Goal: Transaction & Acquisition: Purchase product/service

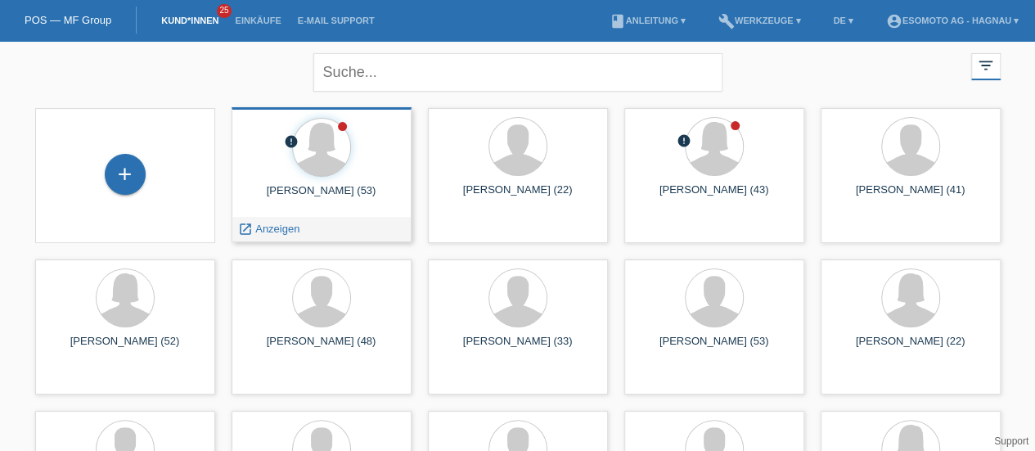
click at [330, 187] on div "Nadine Meier (53)" at bounding box center [322, 197] width 154 height 26
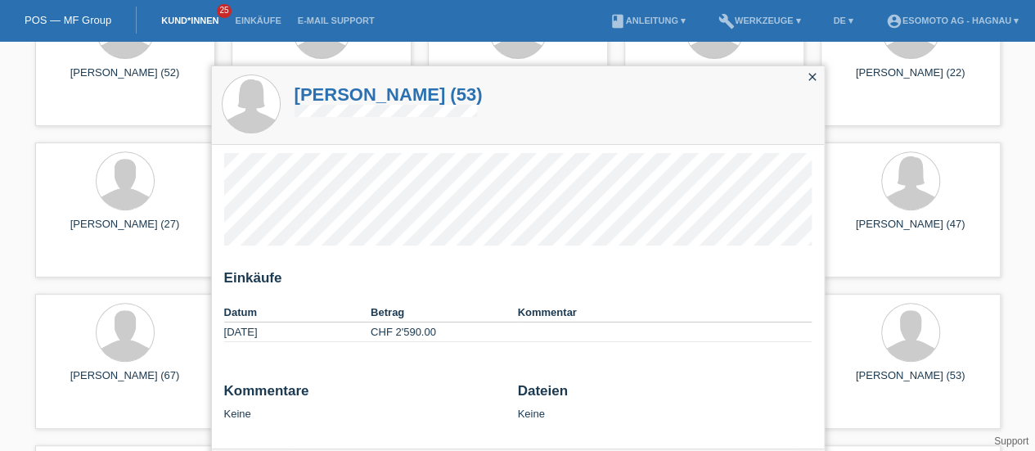
scroll to position [277, 0]
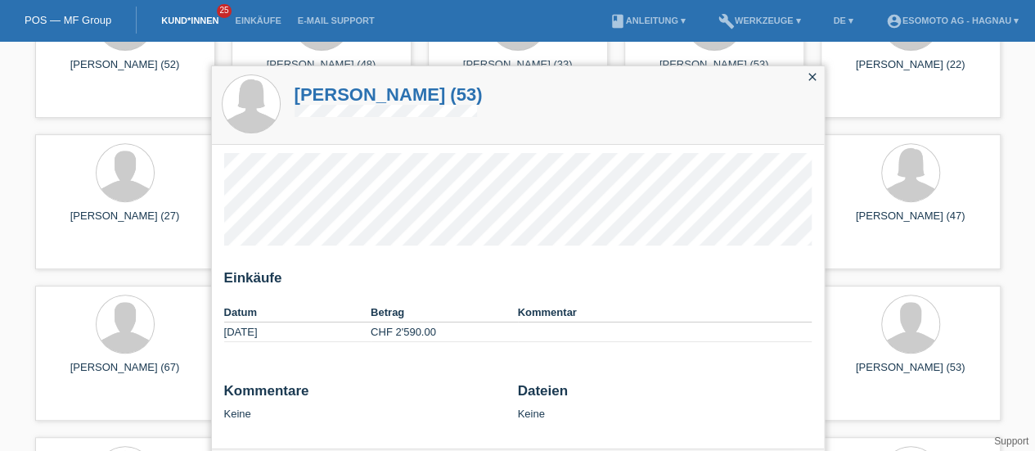
click at [808, 79] on icon "close" at bounding box center [812, 76] width 13 height 13
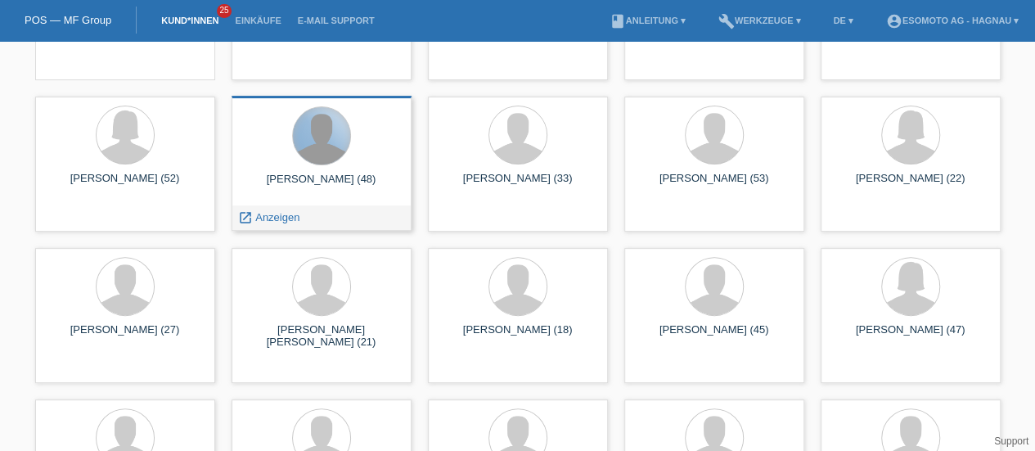
scroll to position [0, 0]
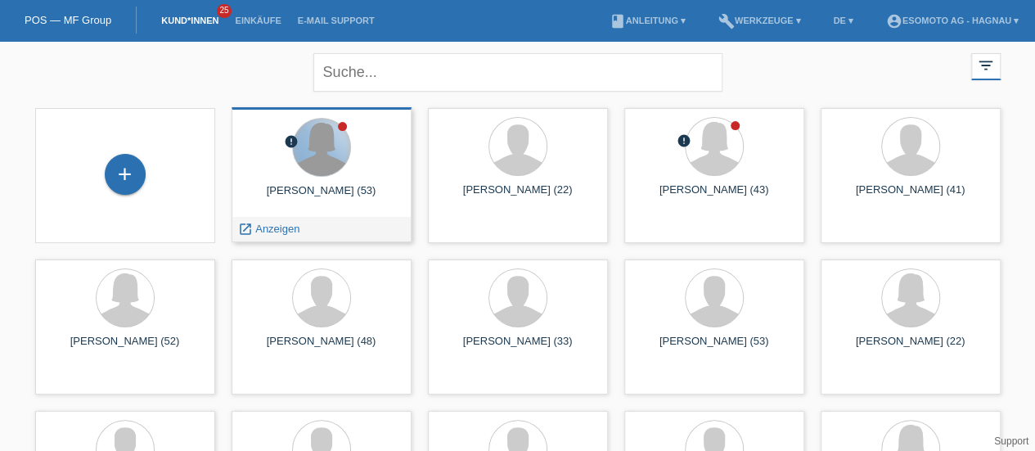
click at [321, 144] on div at bounding box center [321, 147] width 57 height 57
click at [289, 137] on icon "error" at bounding box center [291, 141] width 15 height 15
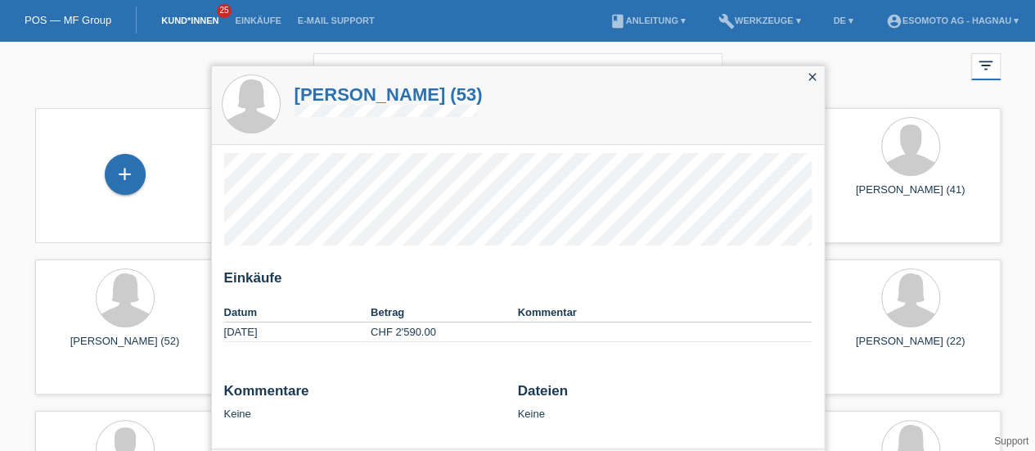
click at [814, 83] on icon "close" at bounding box center [812, 76] width 13 height 13
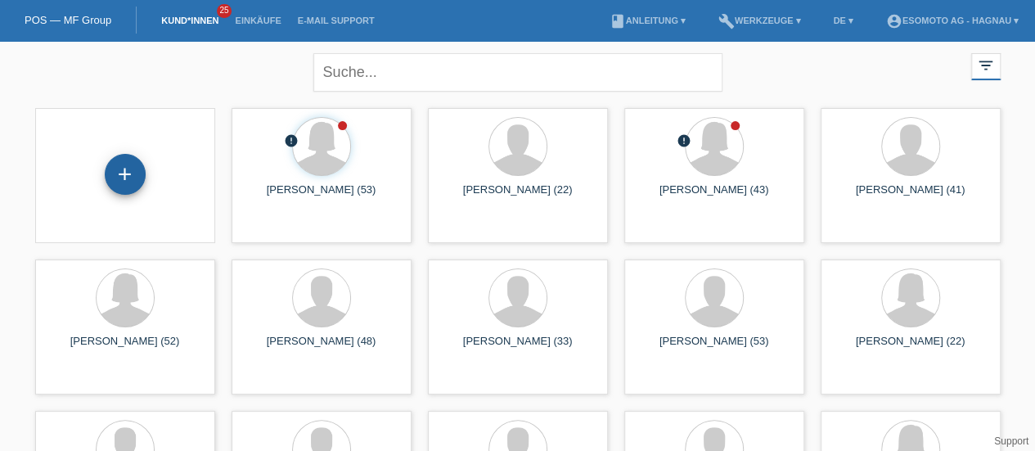
click at [142, 171] on div "+" at bounding box center [125, 174] width 39 height 28
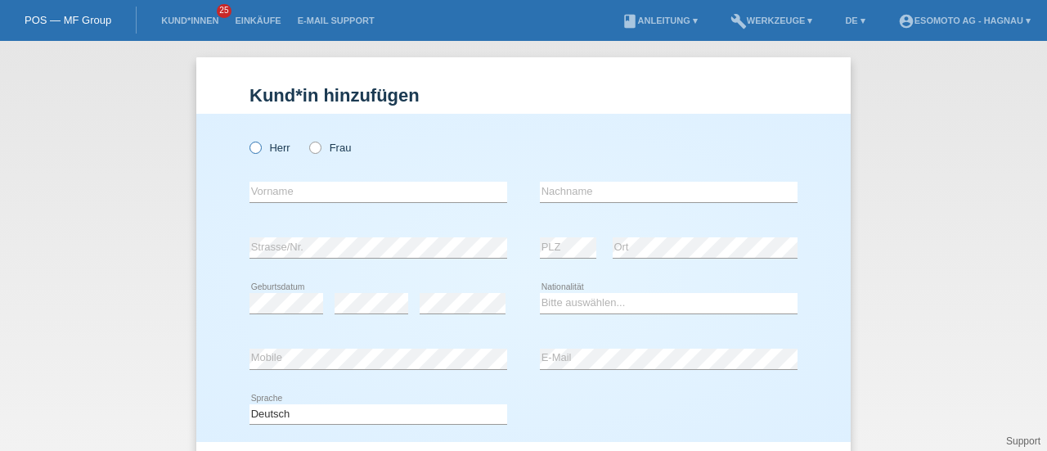
click at [247, 139] on icon at bounding box center [247, 139] width 0 height 0
click at [252, 150] on input "Herr" at bounding box center [255, 147] width 11 height 11
radio input "true"
click at [269, 187] on input "text" at bounding box center [379, 192] width 258 height 20
type input "Asan"
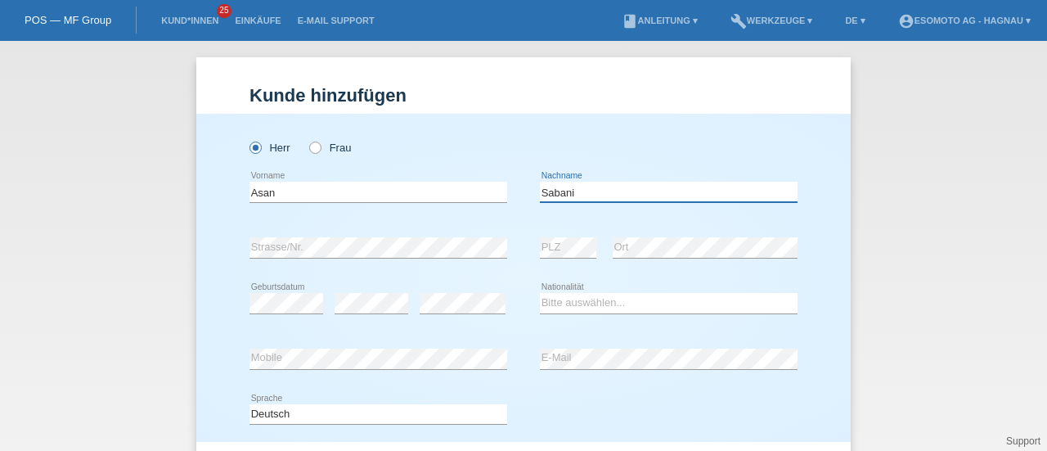
type input "Sabani"
click at [578, 298] on select "Bitte auswählen... Schweiz Deutschland Liechtenstein Österreich ------------ Af…" at bounding box center [669, 303] width 258 height 20
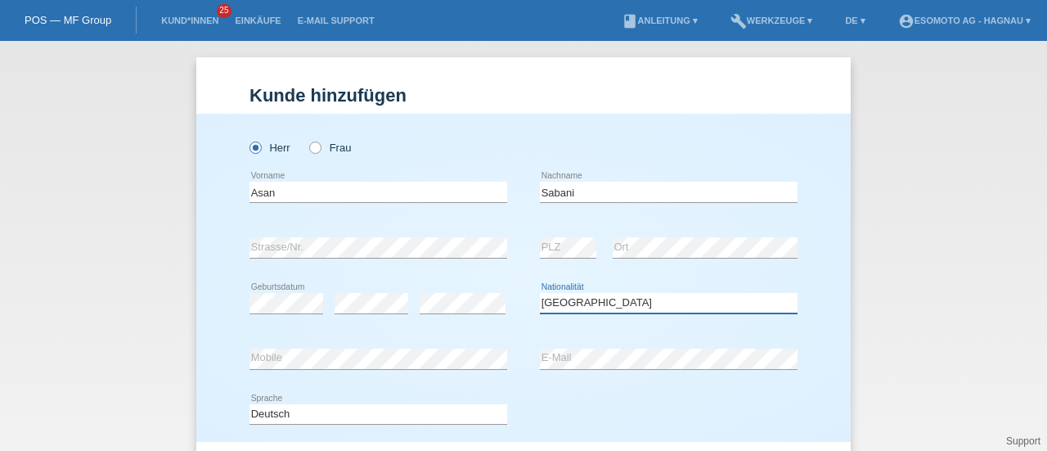
click at [540, 293] on select "Bitte auswählen... Schweiz Deutschland Liechtenstein Österreich ------------ Af…" at bounding box center [669, 303] width 258 height 20
drag, startPoint x: 527, startPoint y: 382, endPoint x: 872, endPoint y: 392, distance: 345.4
click at [872, 392] on div "Kund*in hinzufügen Kunde hinzufügen Kundin hinzufügen Herr Frau Asan error Vorn…" at bounding box center [523, 246] width 1047 height 410
click at [579, 297] on select "Bitte auswählen... Schweiz Deutschland Liechtenstein Österreich ------------ Af…" at bounding box center [669, 303] width 258 height 20
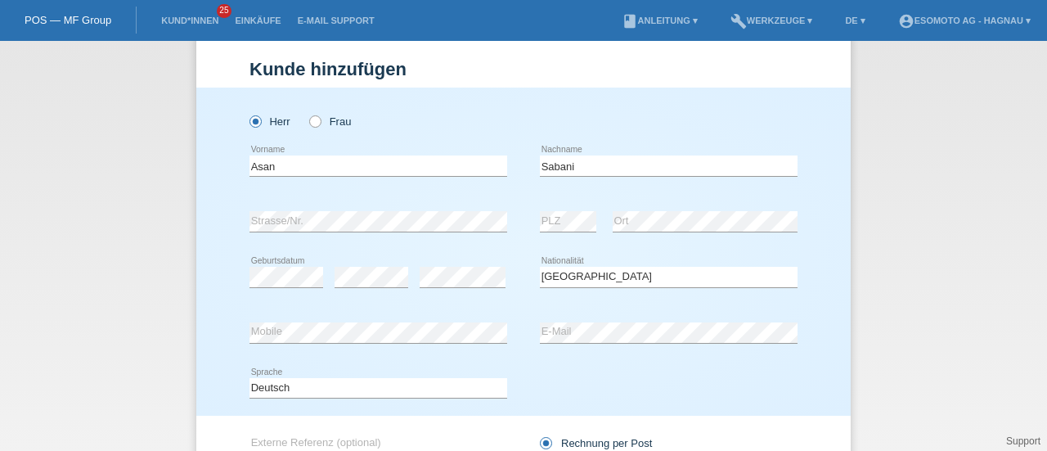
drag, startPoint x: 579, startPoint y: 297, endPoint x: 522, endPoint y: 308, distance: 58.4
click at [522, 308] on div "error Mobile error E-Mail" at bounding box center [524, 333] width 548 height 56
click at [574, 281] on select "Bitte auswählen... Schweiz Deutschland Liechtenstein Österreich ------------ Af…" at bounding box center [669, 277] width 258 height 20
select select "IT"
click at [540, 267] on select "Bitte auswählen... Schweiz Deutschland Liechtenstein Österreich ------------ Af…" at bounding box center [669, 277] width 258 height 20
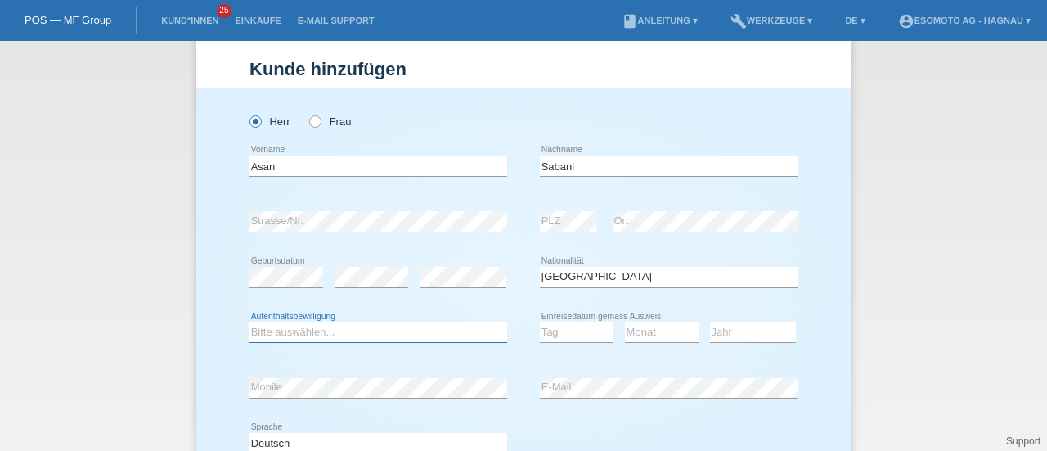
click at [311, 331] on select "Bitte auswählen... C B B - Flüchtlingsstatus Andere" at bounding box center [379, 332] width 258 height 20
select select "C"
click at [250, 322] on select "Bitte auswählen... C B B - Flüchtlingsstatus Andere" at bounding box center [379, 332] width 258 height 20
click at [816, 347] on div "Herr Frau Asan error Vorname" at bounding box center [523, 280] width 654 height 384
click at [589, 327] on select "Tag 01 02 03 04 05 06 07 08 09 10 11" at bounding box center [577, 332] width 74 height 20
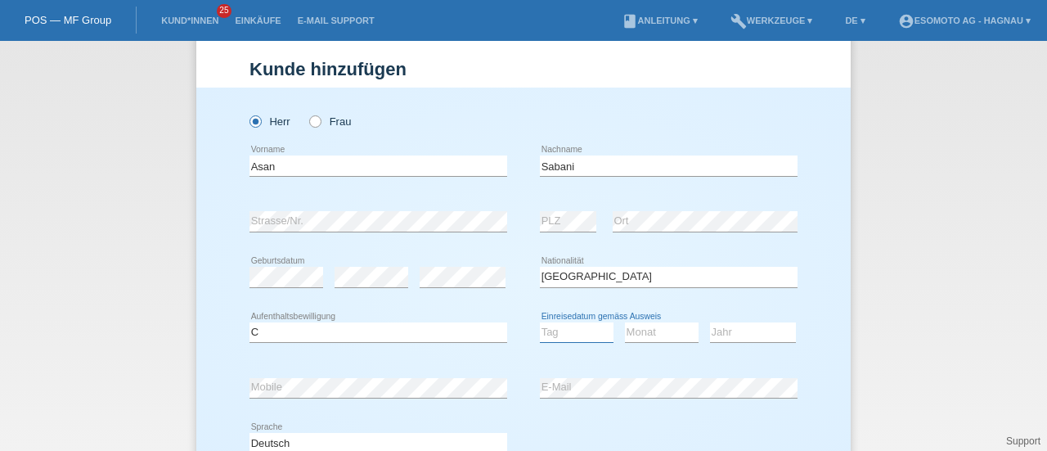
select select "01"
click at [540, 322] on select "Tag 01 02 03 04 05 06 07 08 09 10 11" at bounding box center [577, 332] width 74 height 20
click at [649, 323] on select "Monat 01 02 03 04 05 06 07 08 09 10 11" at bounding box center [662, 332] width 74 height 20
select select "02"
click at [625, 322] on select "Monat 01 02 03 04 05 06 07 08 09 10 11" at bounding box center [662, 332] width 74 height 20
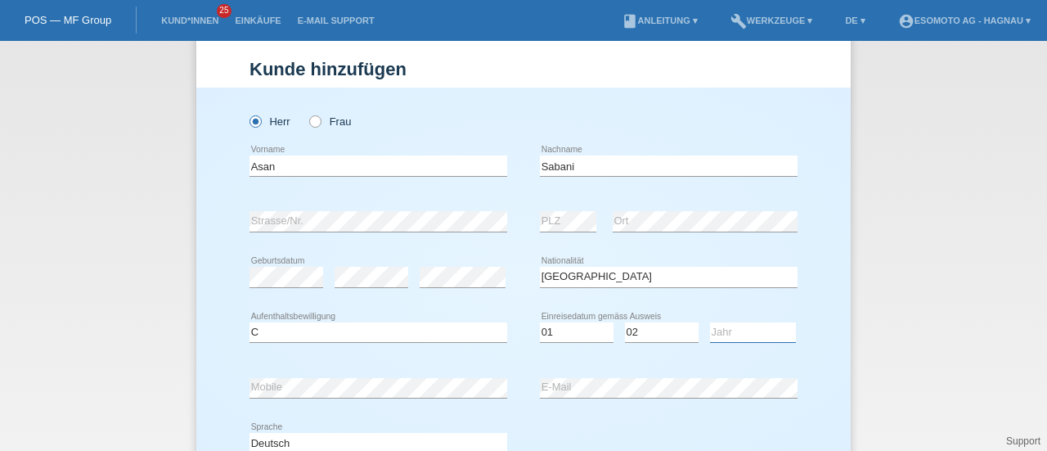
click at [723, 330] on select "Jahr 2025 2024 2023 2022 2021 2020 2019 2018 2017 2016 2015 2014 2013 2012 2011…" at bounding box center [753, 332] width 86 height 20
select select "2023"
click at [710, 322] on select "Jahr 2025 2024 2023 2022 2021 2020 2019 2018 2017 2016 2015 2014 2013 2012 2011…" at bounding box center [753, 332] width 86 height 20
click at [831, 266] on div "Herr Frau Asan error Vorname" at bounding box center [523, 280] width 654 height 384
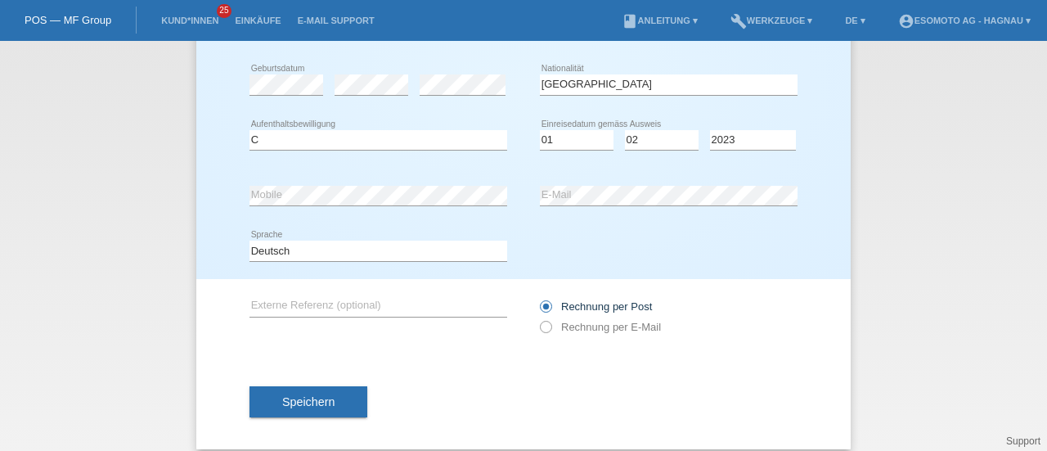
scroll to position [232, 0]
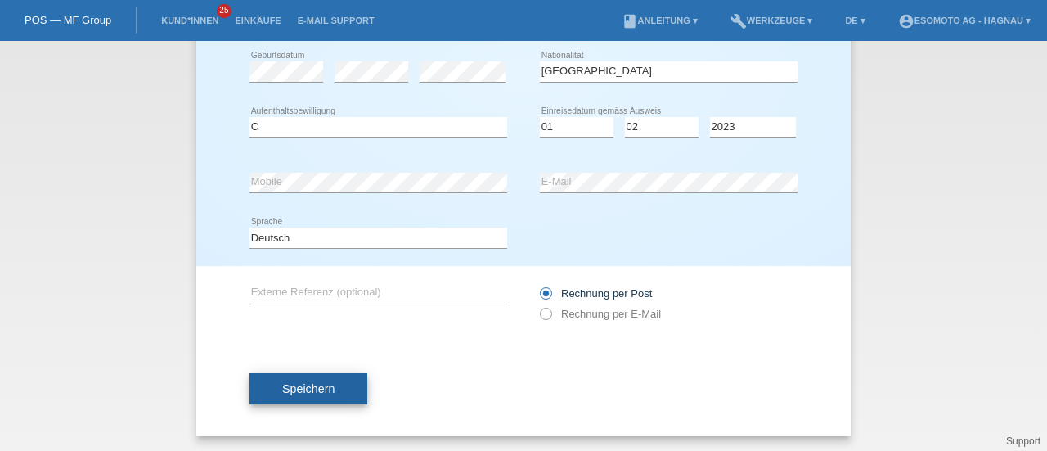
click at [338, 393] on button "Speichern" at bounding box center [309, 388] width 118 height 31
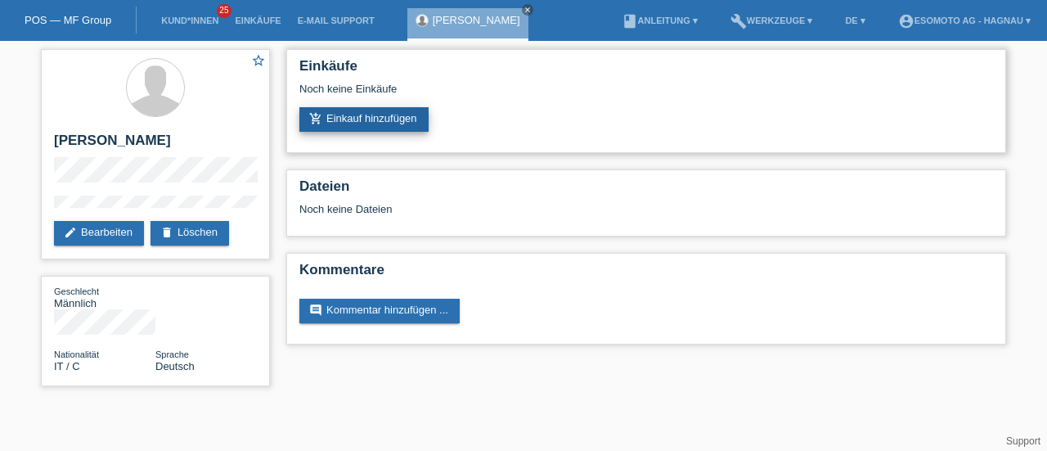
click at [340, 115] on link "add_shopping_cart Einkauf hinzufügen" at bounding box center [363, 119] width 129 height 25
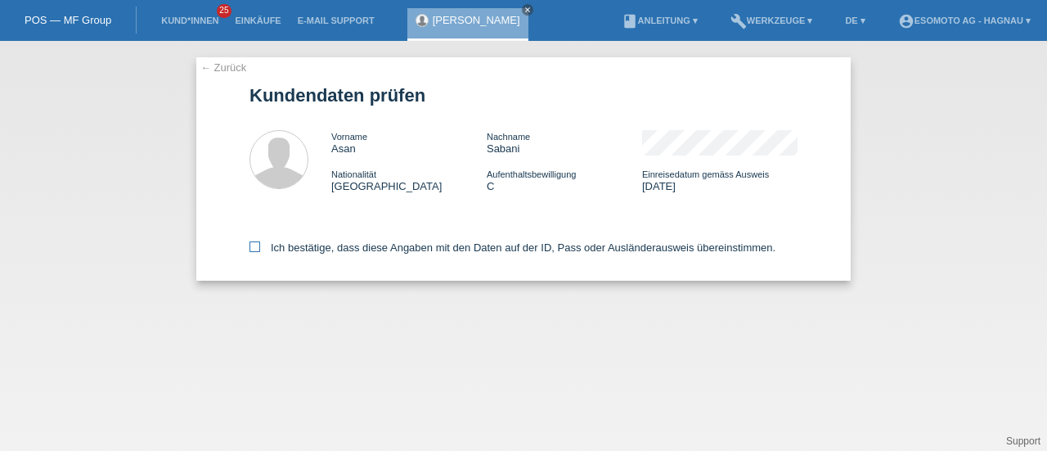
click at [260, 246] on label "Ich bestätige, dass diese Angaben mit den Daten auf der ID, Pass oder Ausländer…" at bounding box center [513, 247] width 526 height 12
click at [260, 246] on input "Ich bestätige, dass diese Angaben mit den Daten auf der ID, Pass oder Ausländer…" at bounding box center [255, 246] width 11 height 11
checkbox input "true"
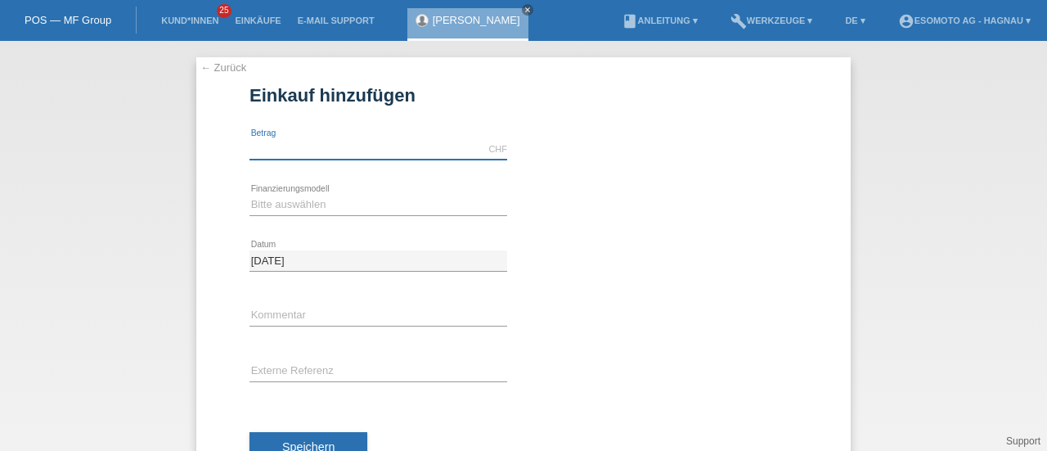
click at [402, 153] on input "text" at bounding box center [379, 149] width 258 height 20
type input "2790.00"
click at [293, 198] on select "Bitte auswählen Fixe Raten Kauf auf Rechnung mit Teilzahlungsoption" at bounding box center [379, 205] width 258 height 20
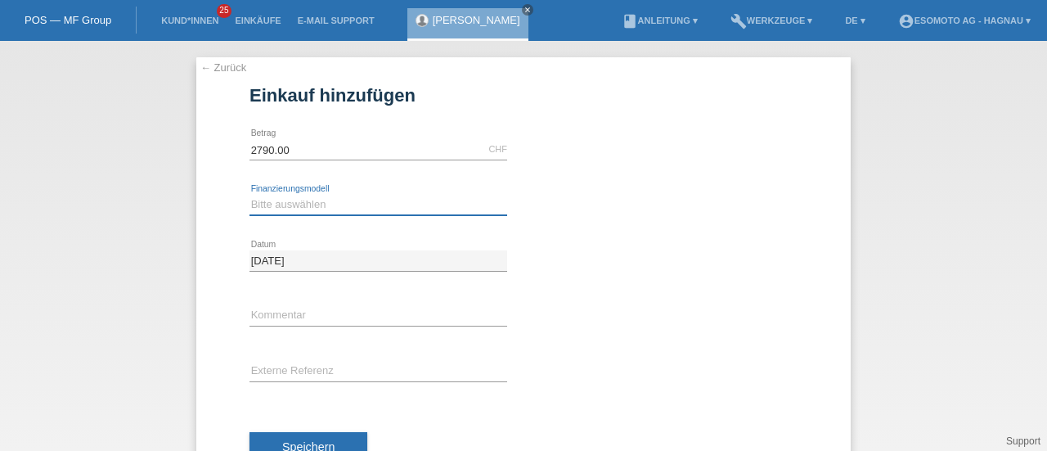
select select "69"
click at [250, 195] on select "Bitte auswählen Fixe Raten Kauf auf Rechnung mit Teilzahlungsoption" at bounding box center [379, 205] width 258 height 20
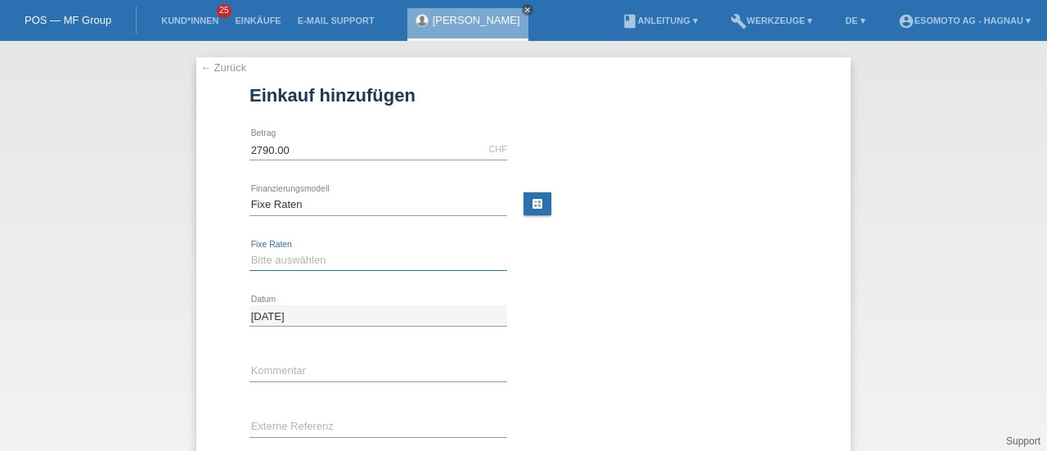
click at [312, 258] on select "Bitte auswählen 12 Raten 24 Raten 36 Raten 48 Raten" at bounding box center [379, 260] width 258 height 20
select select "140"
click at [250, 250] on select "Bitte auswählen 12 Raten 24 Raten 36 Raten 48 Raten" at bounding box center [379, 260] width 258 height 20
click at [515, 335] on div "27.08.2025 error Datum" at bounding box center [524, 316] width 548 height 56
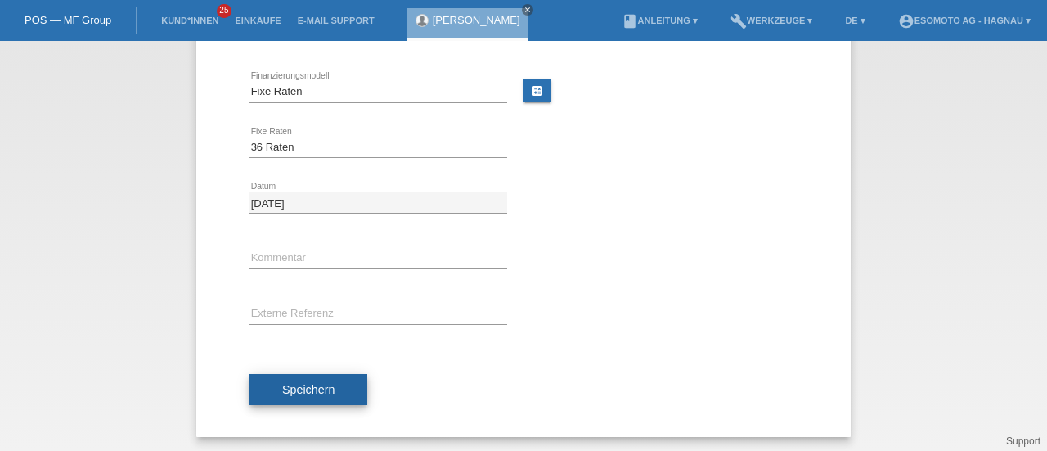
click at [290, 384] on span "Speichern" at bounding box center [308, 389] width 52 height 13
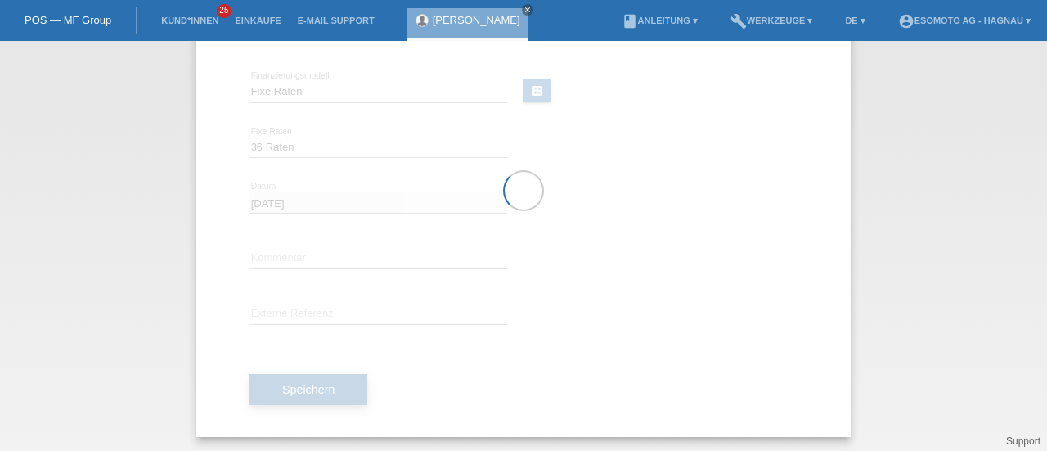
scroll to position [0, 0]
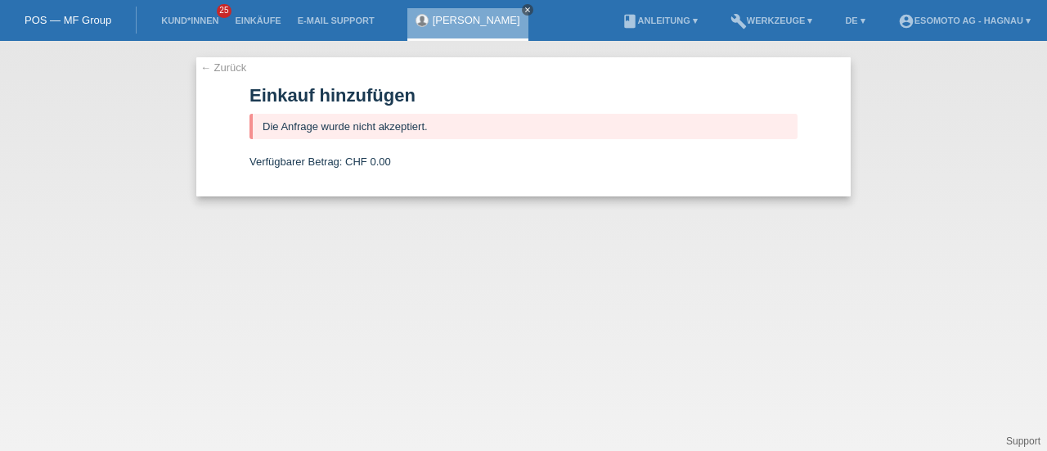
click at [522, 4] on link "close" at bounding box center [527, 9] width 11 height 11
click at [196, 16] on li "Kund*innen 25" at bounding box center [190, 21] width 74 height 42
click at [195, 60] on div "← Zurück Einkauf hinzufügen Die Anfrage wurde nicht akzeptiert. Verfügbarer Bet…" at bounding box center [523, 246] width 1047 height 410
click at [227, 66] on link "← Zurück" at bounding box center [223, 67] width 46 height 12
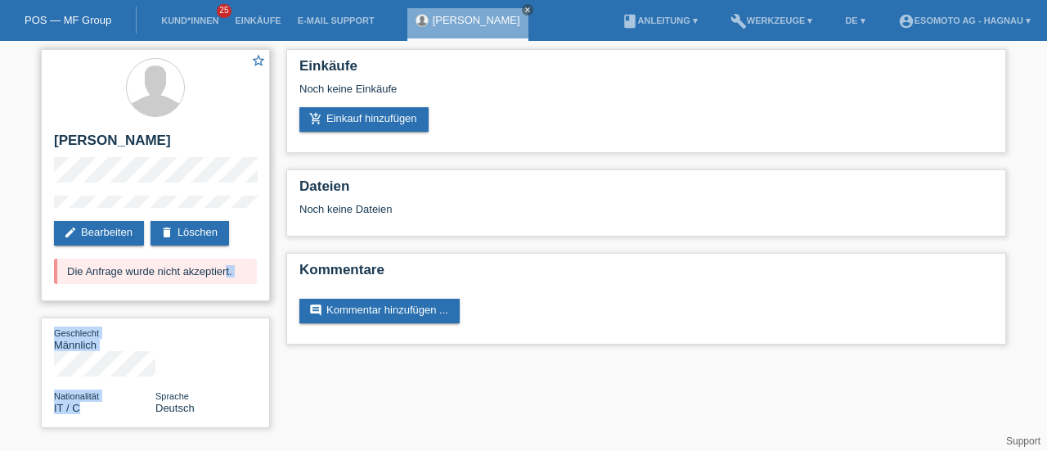
drag, startPoint x: 128, startPoint y: 380, endPoint x: 118, endPoint y: 215, distance: 164.7
click at [118, 215] on div "star_border [PERSON_NAME] edit Bearbeiten delete Löschen Die Anfrage wurde nich…" at bounding box center [155, 242] width 245 height 403
click at [265, 245] on div "star_border [PERSON_NAME] edit Bearbeiten delete Löschen Die Anfrage wurde nich…" at bounding box center [155, 175] width 229 height 252
click at [524, 9] on icon "close" at bounding box center [528, 10] width 8 height 8
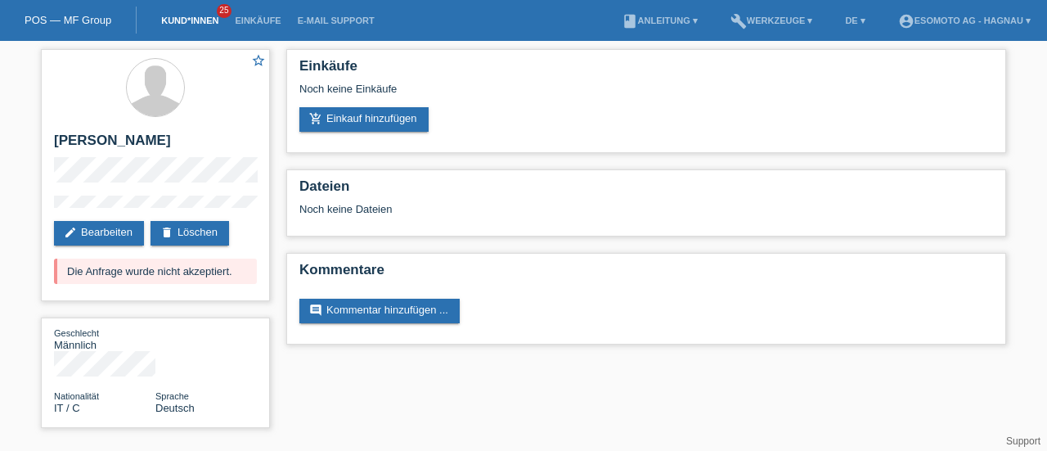
click at [196, 24] on link "Kund*innen" at bounding box center [190, 21] width 74 height 10
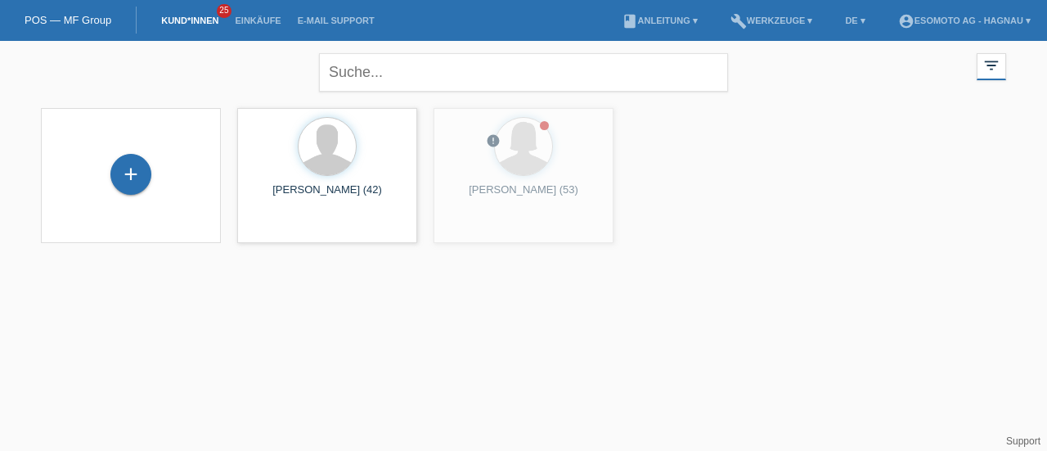
click at [193, 20] on link "Kund*innen" at bounding box center [190, 21] width 74 height 10
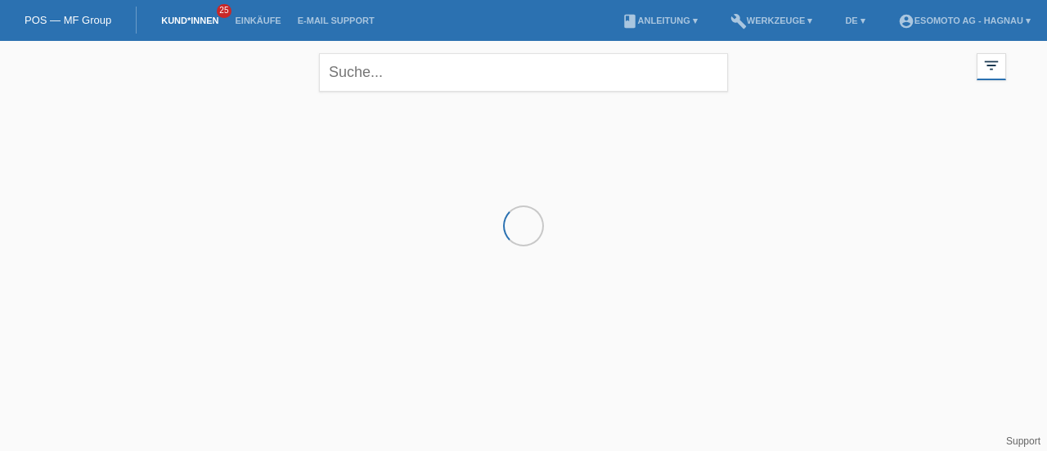
click at [250, 74] on div "close filter_list view_module Alle Kund*innen anzeigen star Markierte [PERSON_N…" at bounding box center [524, 70] width 982 height 59
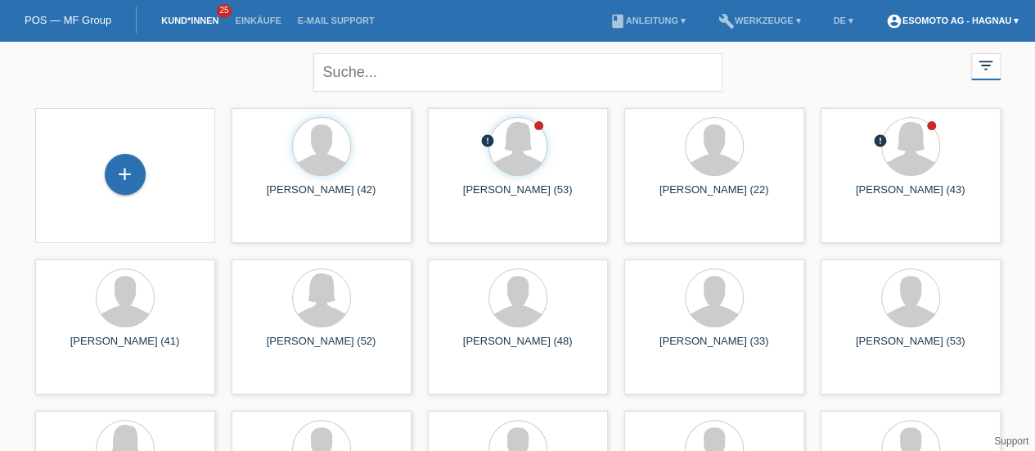
click at [919, 25] on link "account_circle Esomoto AG - Hagnau ▾" at bounding box center [952, 21] width 149 height 10
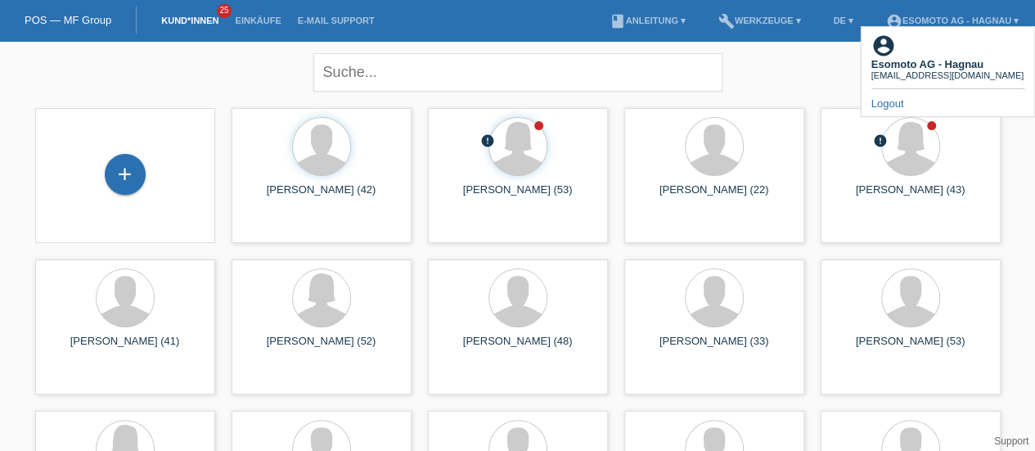
click at [892, 97] on link "Logout" at bounding box center [887, 103] width 33 height 12
